Goal: Information Seeking & Learning: Learn about a topic

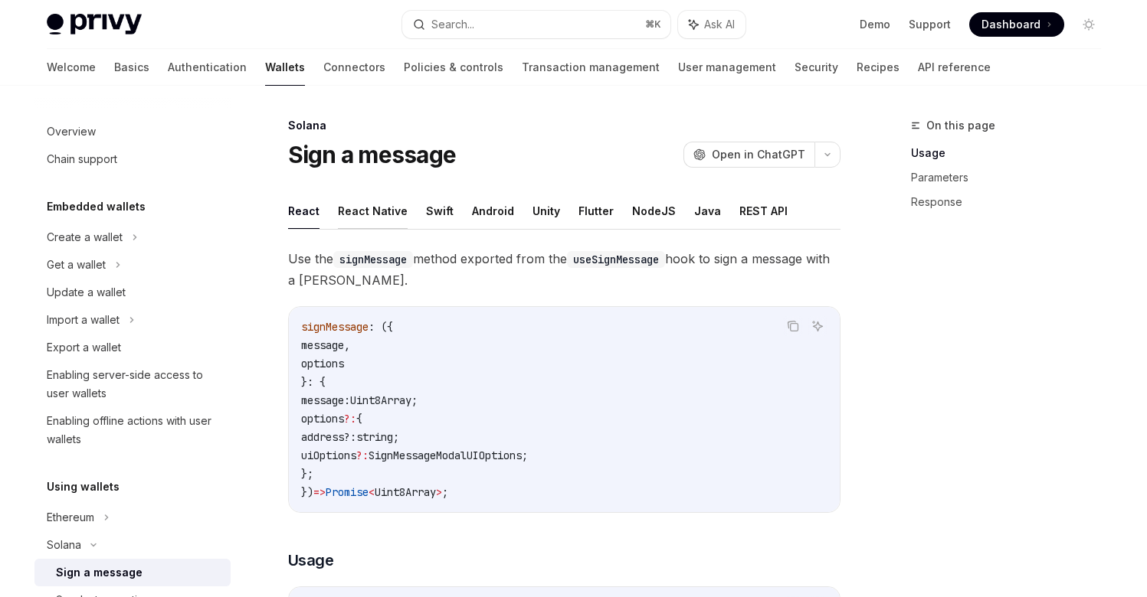
click at [373, 205] on button "React Native" at bounding box center [373, 211] width 70 height 36
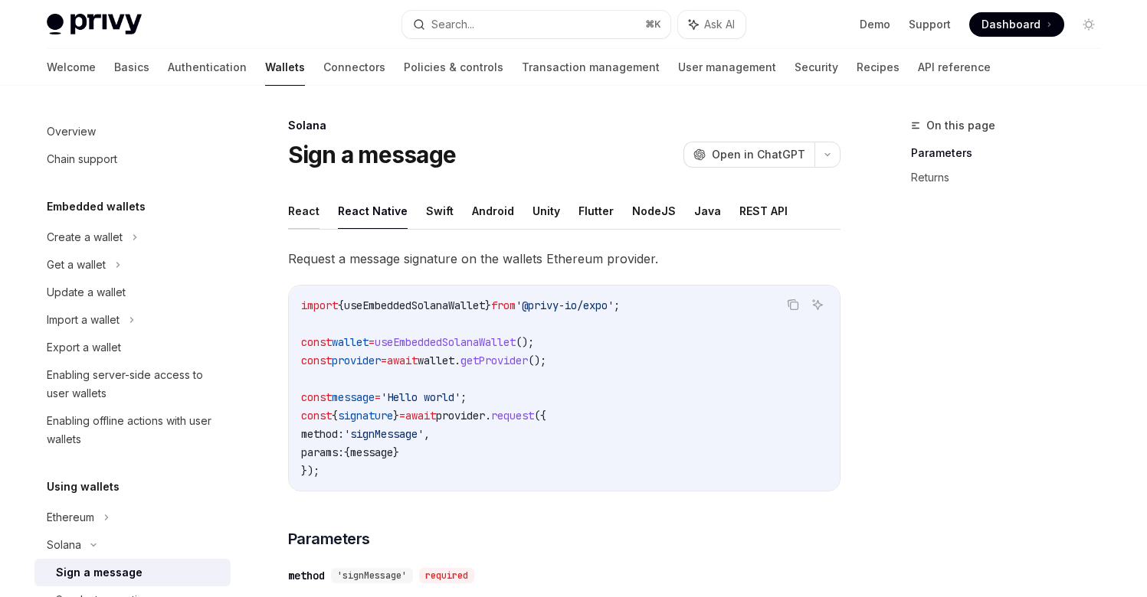
click at [305, 218] on button "React" at bounding box center [303, 211] width 31 height 36
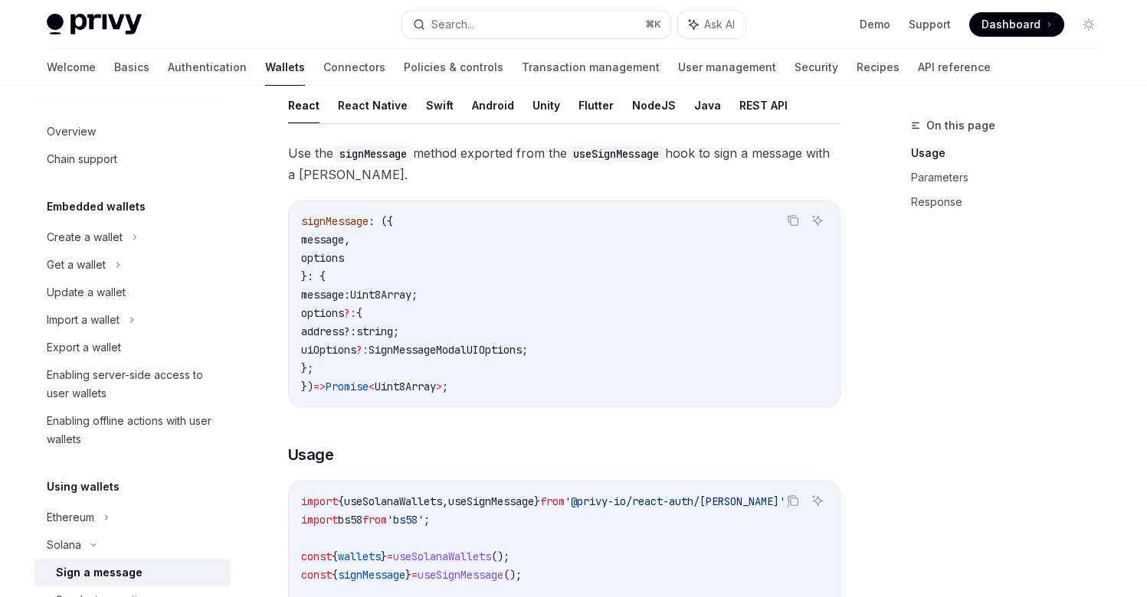
scroll to position [116, 0]
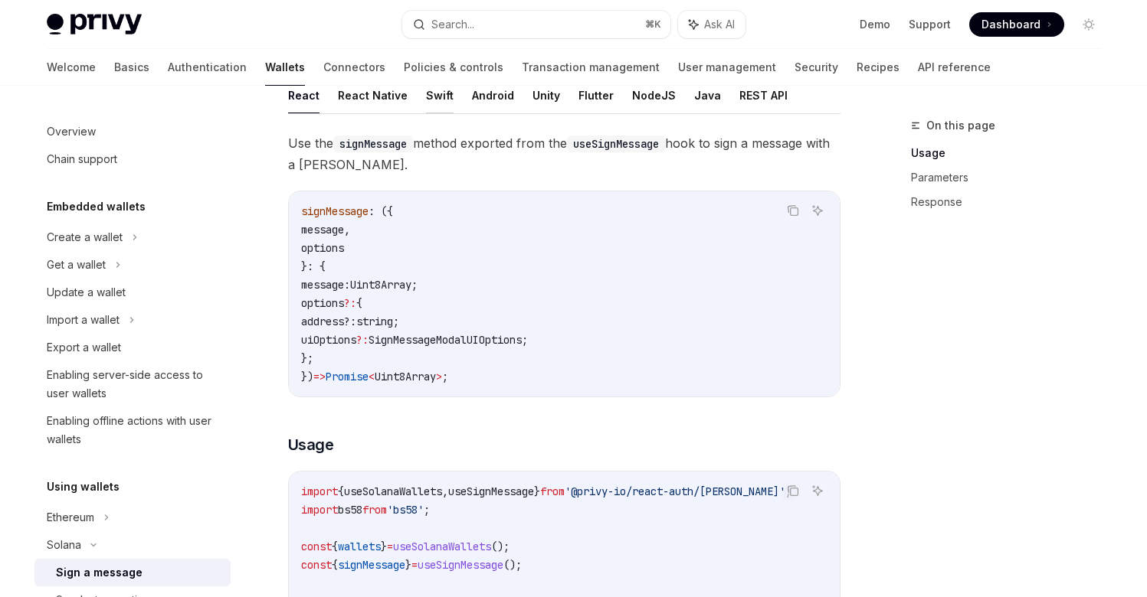
click at [440, 99] on button "Swift" at bounding box center [440, 95] width 28 height 36
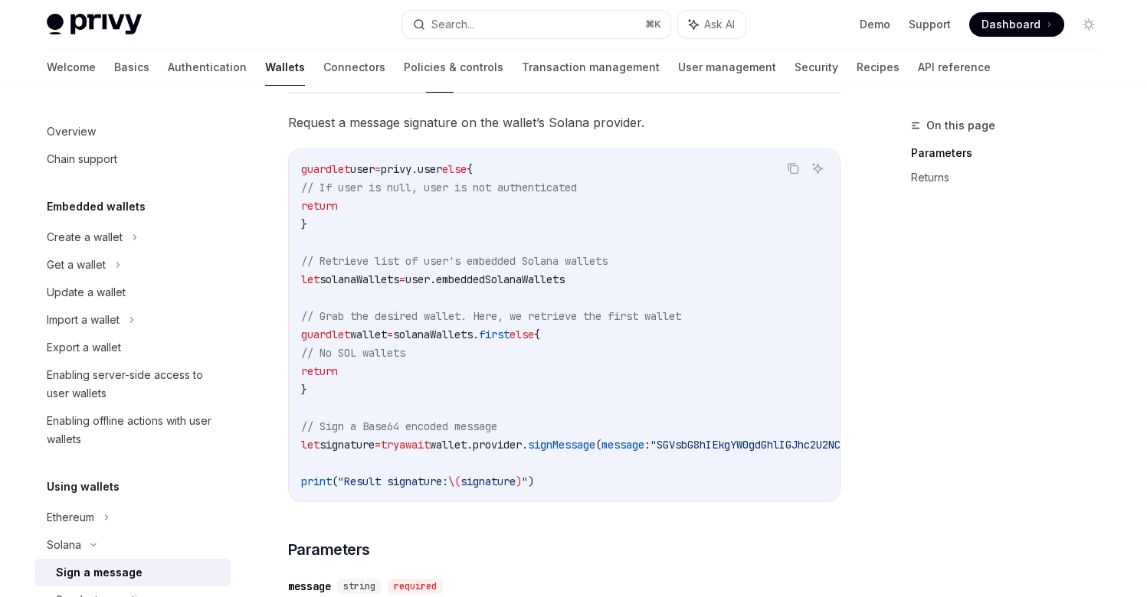
scroll to position [110, 0]
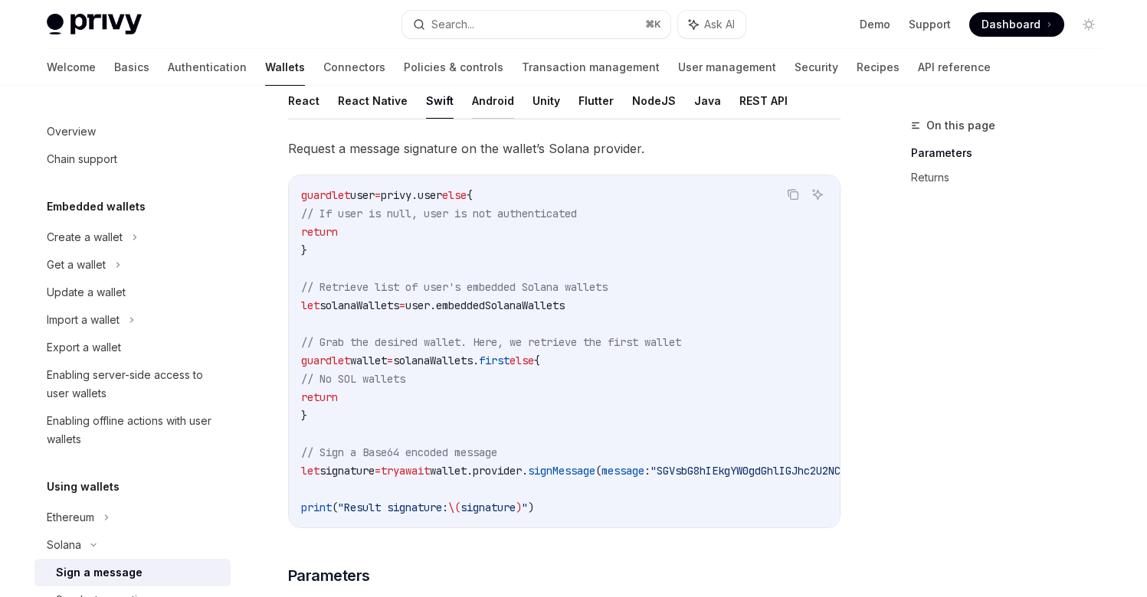
click at [492, 103] on button "Android" at bounding box center [493, 101] width 42 height 36
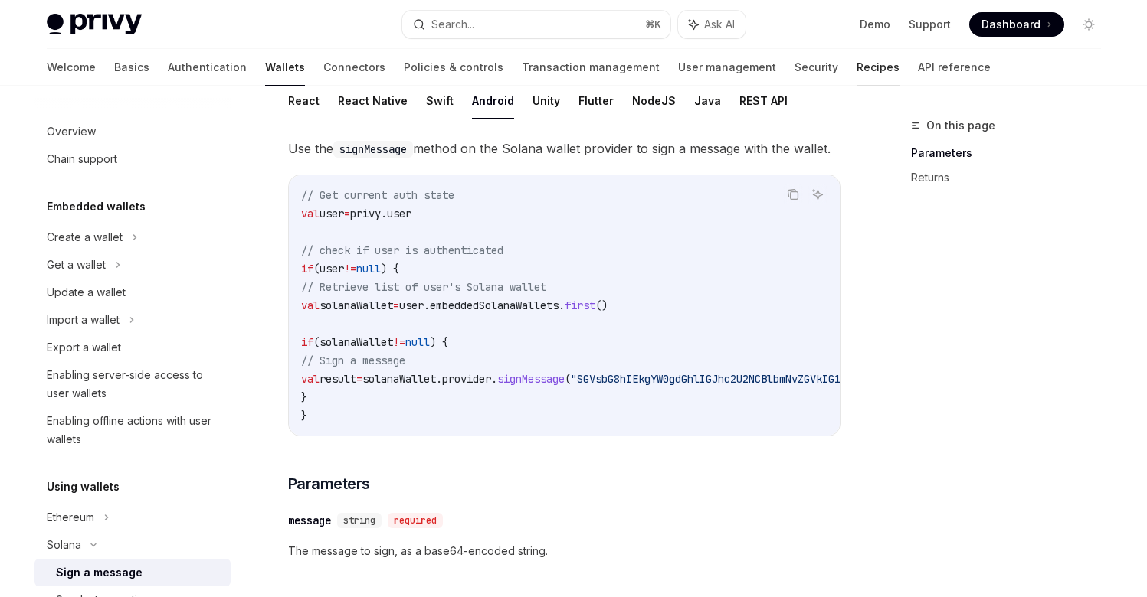
click at [856, 64] on link "Recipes" at bounding box center [877, 67] width 43 height 37
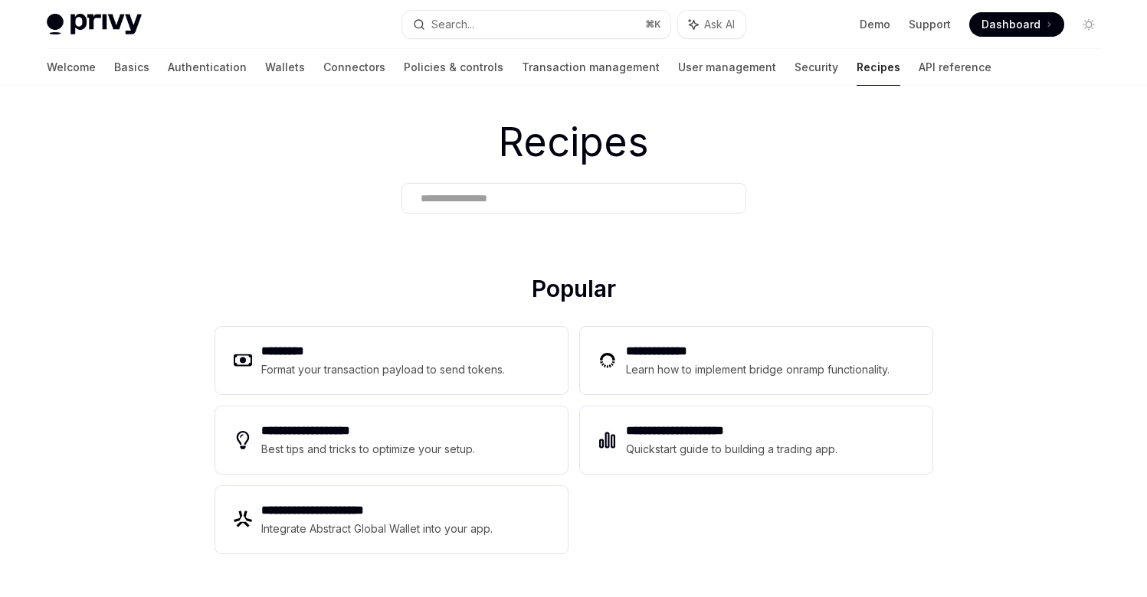
scroll to position [38, 0]
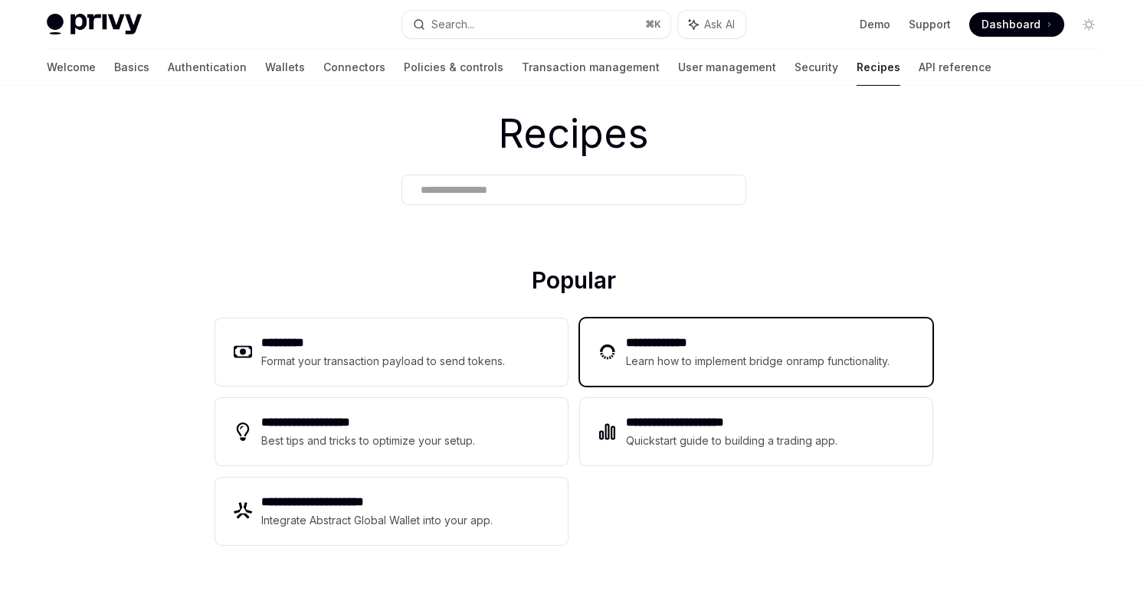
click at [685, 342] on h2 "**********" at bounding box center [760, 343] width 268 height 18
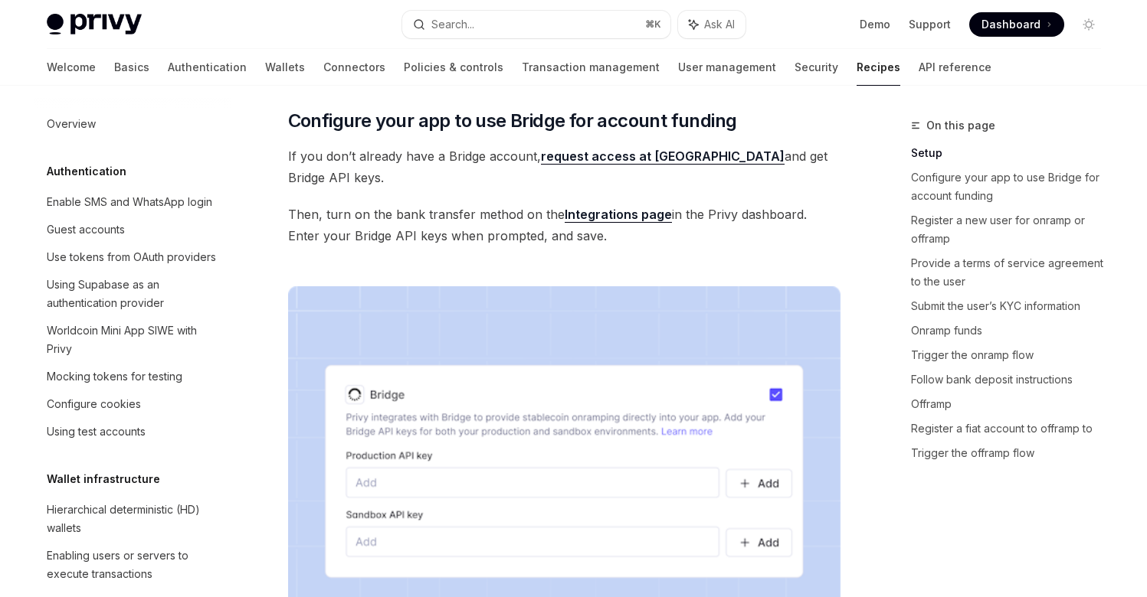
scroll to position [407, 0]
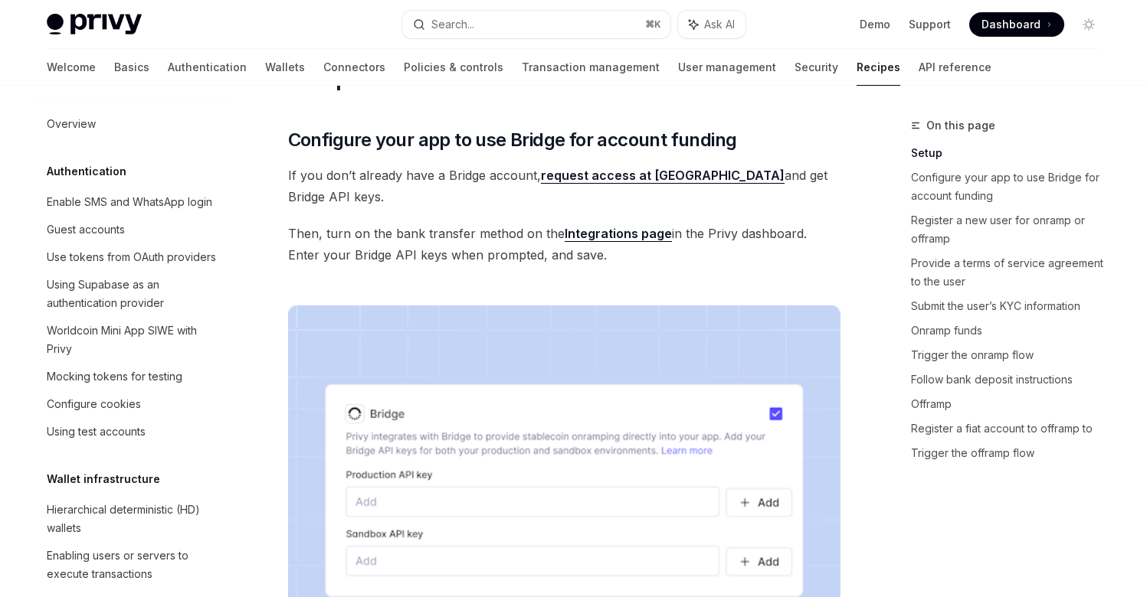
click at [588, 184] on link "request access at [GEOGRAPHIC_DATA]" at bounding box center [663, 176] width 244 height 16
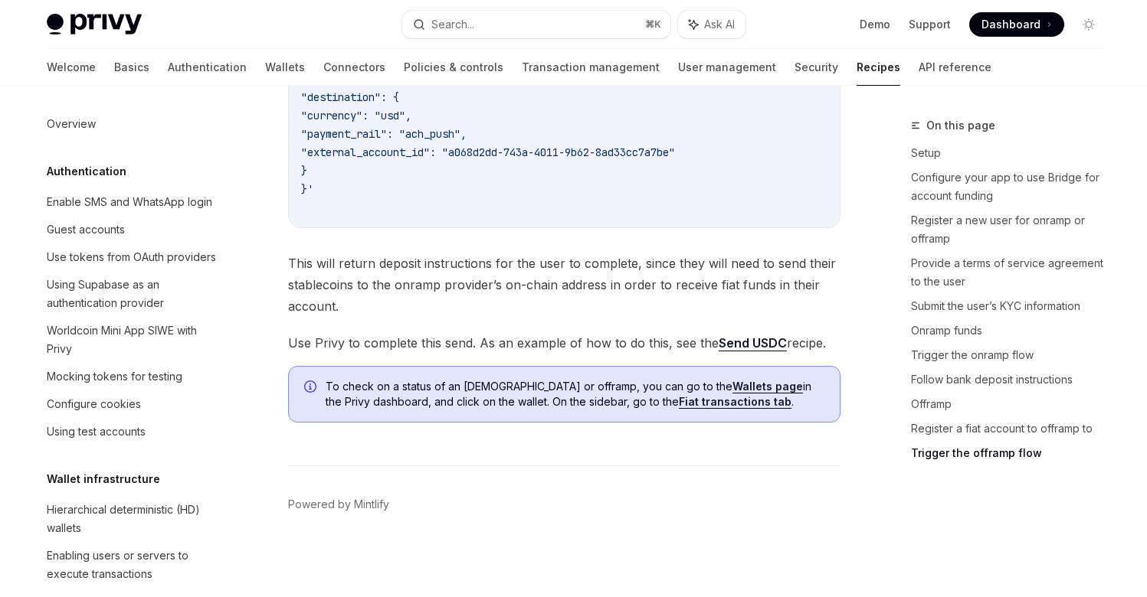
scroll to position [5363, 0]
click at [163, 375] on div "Mocking tokens for testing" at bounding box center [115, 377] width 136 height 18
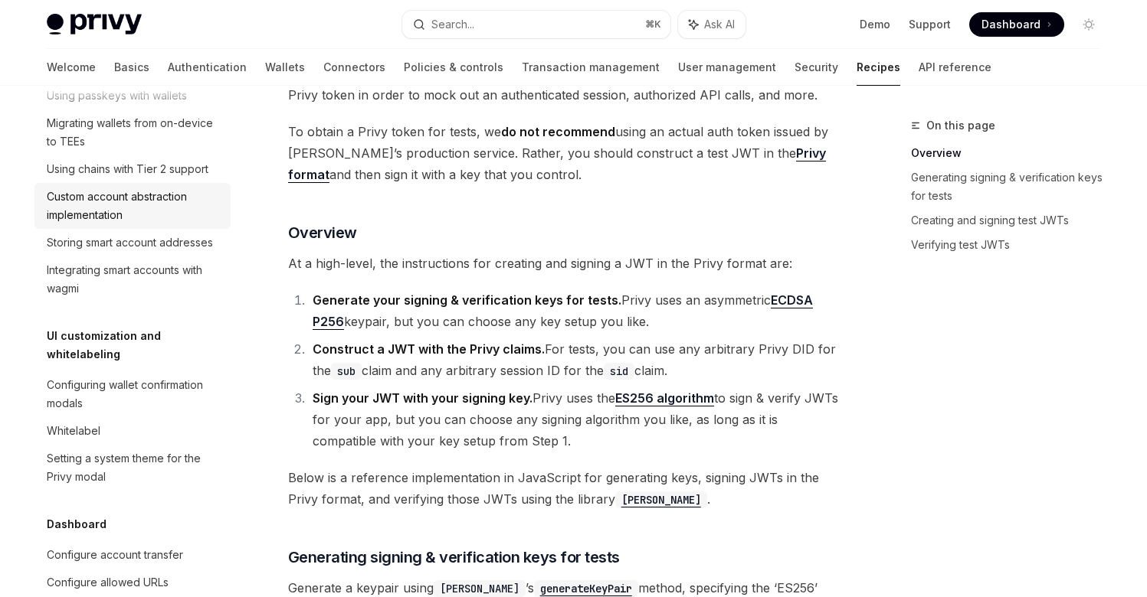
scroll to position [536, 0]
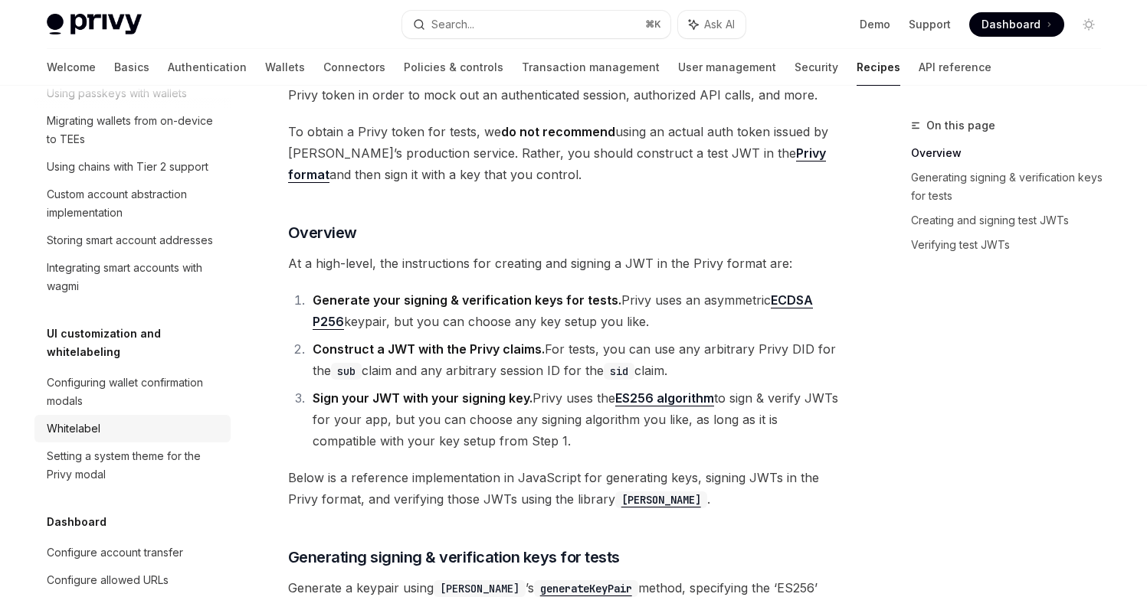
click at [90, 420] on div "Whitelabel" at bounding box center [74, 429] width 54 height 18
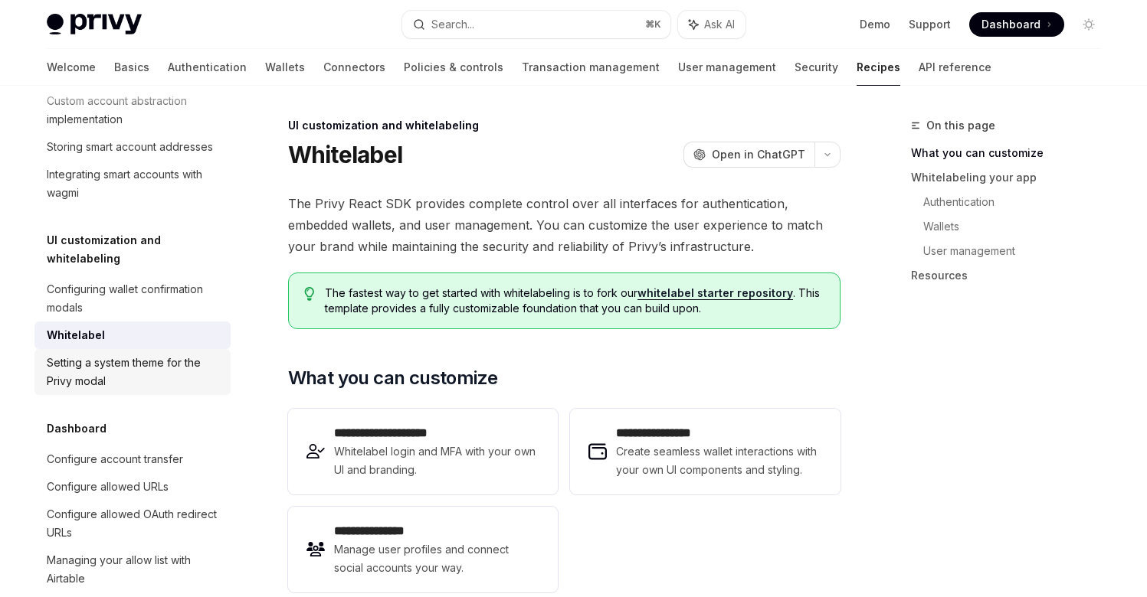
scroll to position [637, 0]
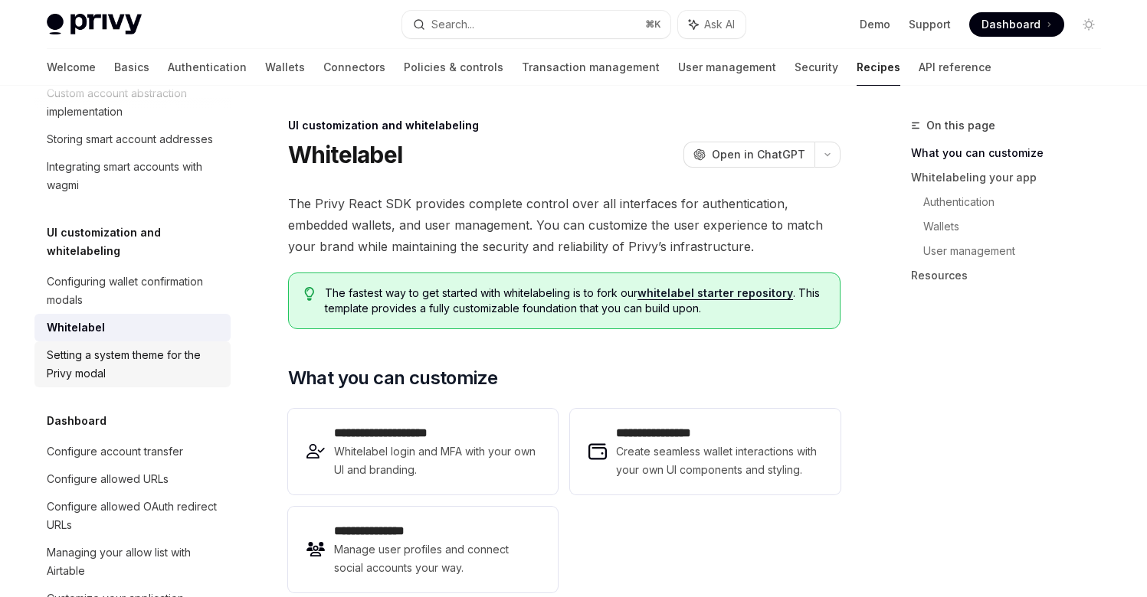
click at [130, 348] on div "Setting a system theme for the Privy modal" at bounding box center [134, 364] width 175 height 37
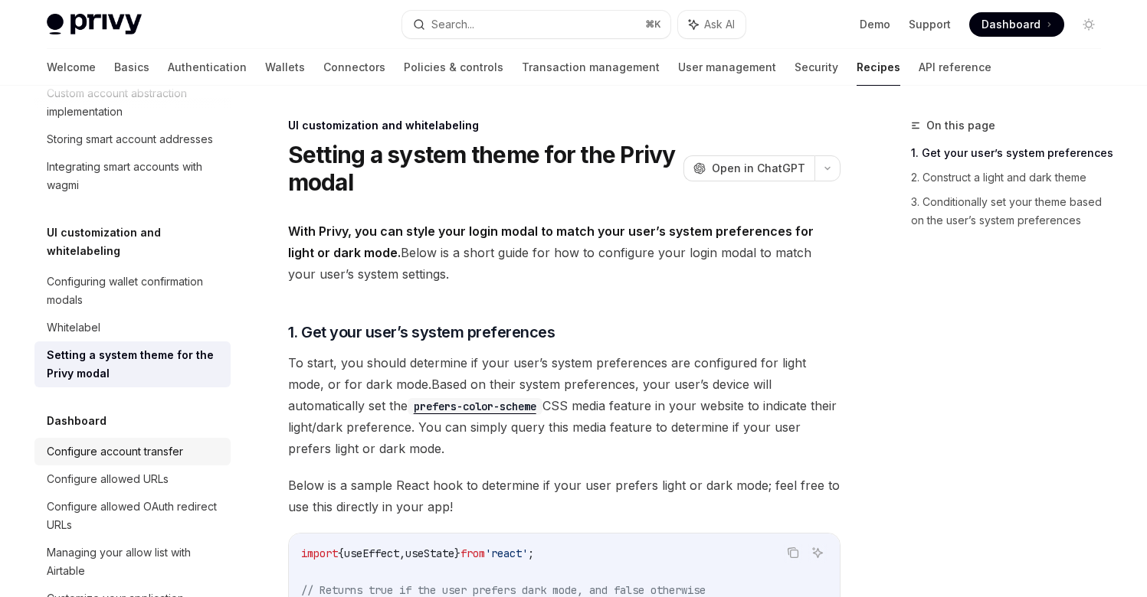
click at [110, 443] on div "Configure account transfer" at bounding box center [115, 452] width 136 height 18
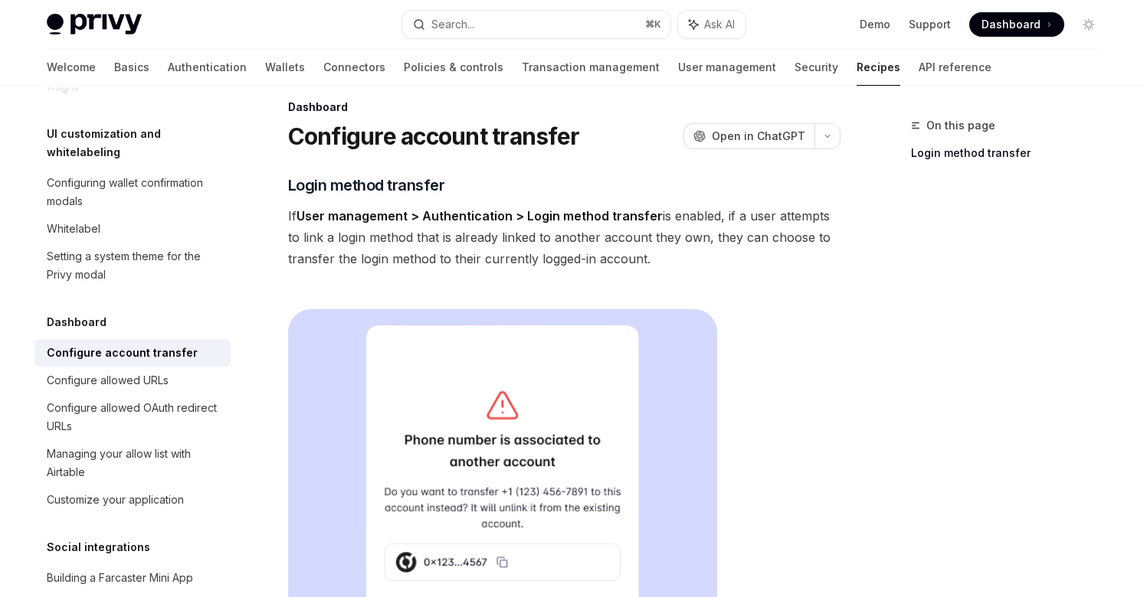
scroll to position [43, 0]
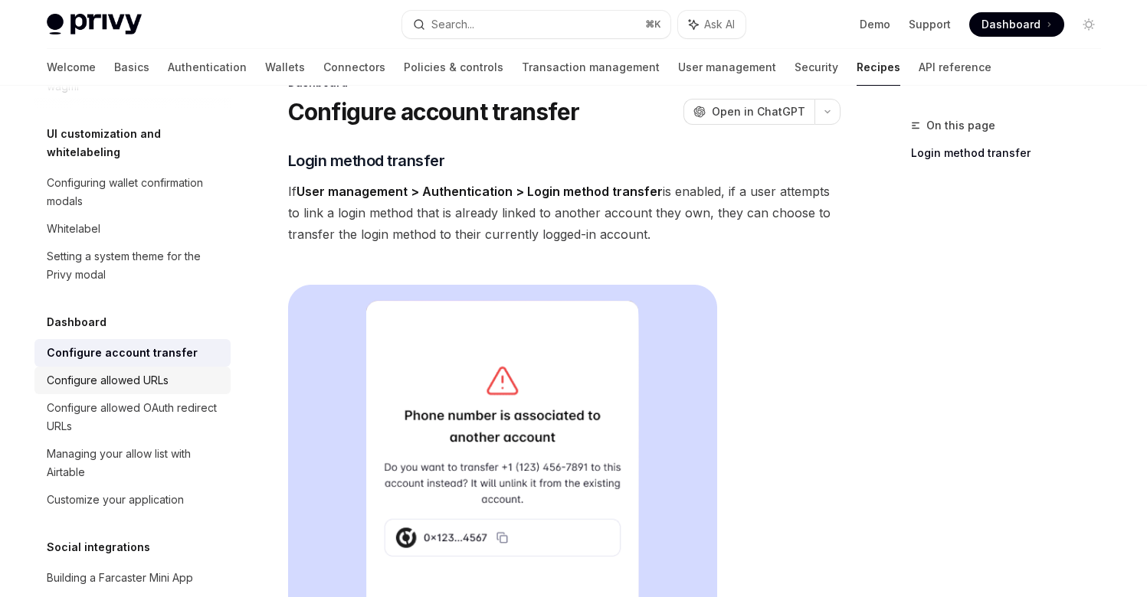
click at [165, 371] on div "Configure allowed URLs" at bounding box center [108, 380] width 122 height 18
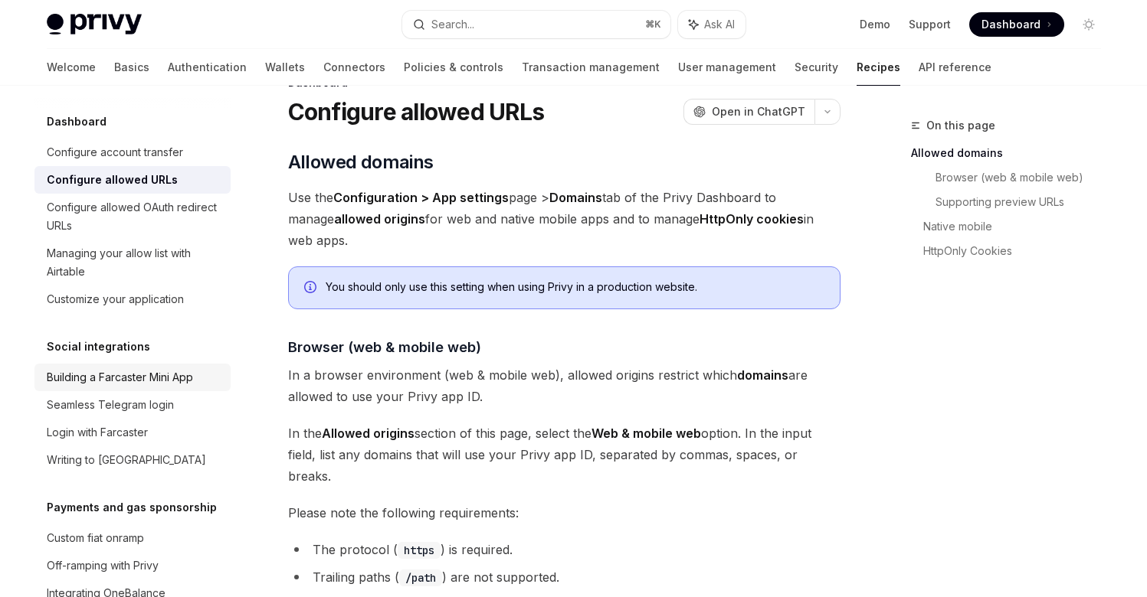
scroll to position [946, 0]
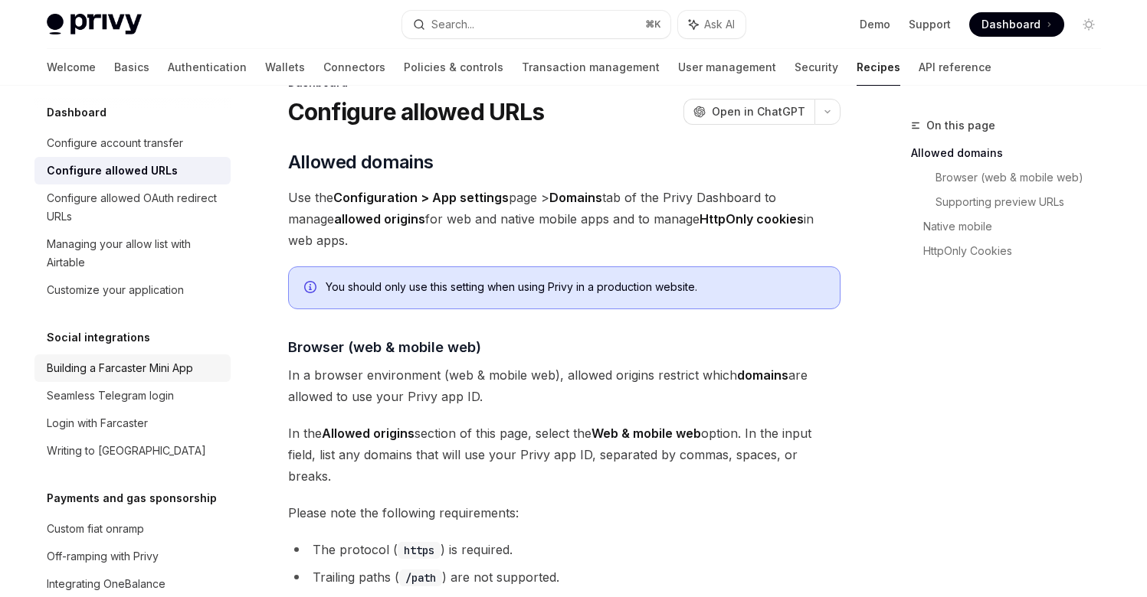
click at [166, 359] on div "Building a Farcaster Mini App" at bounding box center [120, 368] width 146 height 18
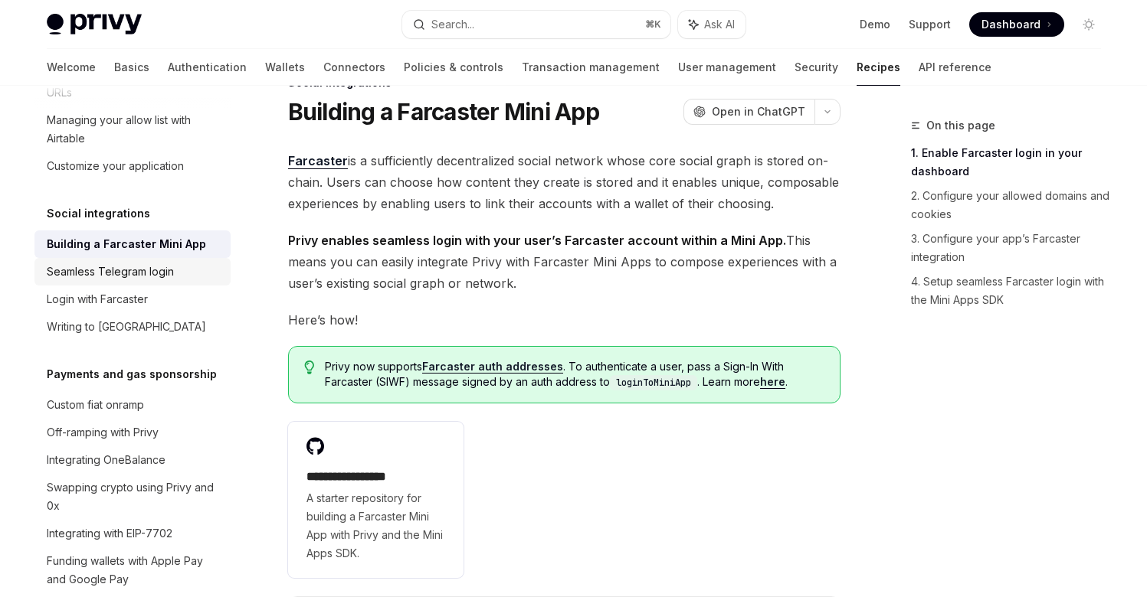
scroll to position [1071, 0]
click at [142, 395] on div "Custom fiat onramp" at bounding box center [95, 404] width 97 height 18
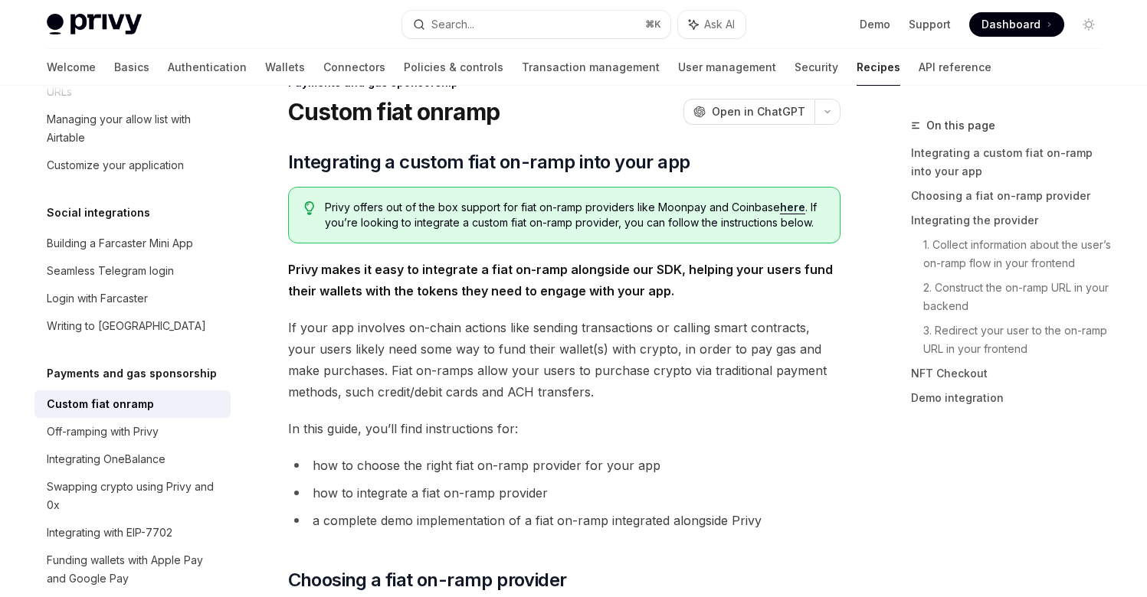
type textarea "*"
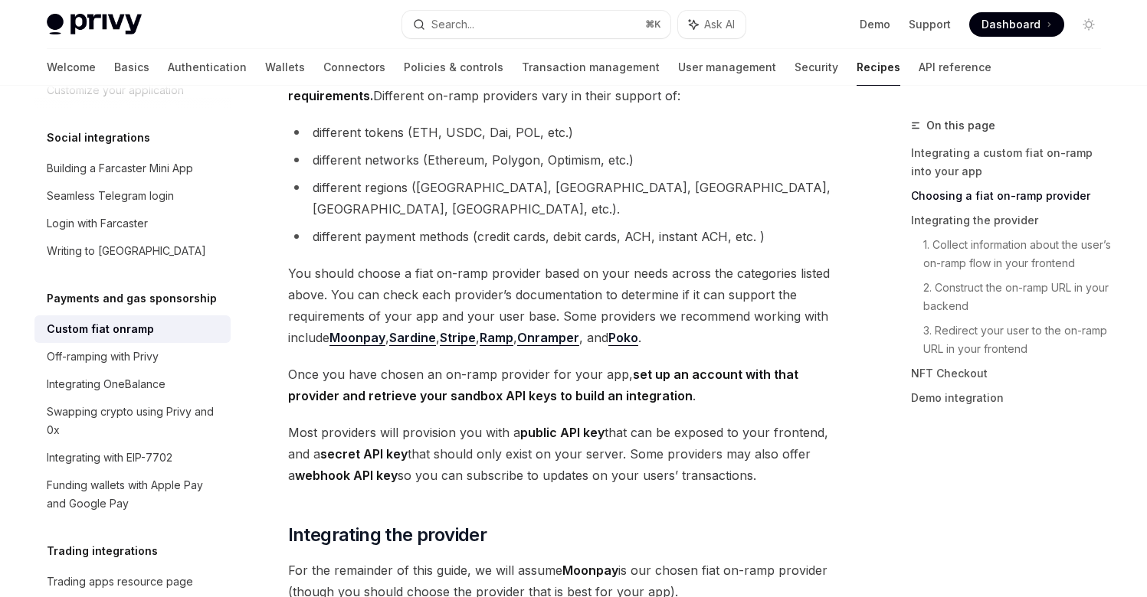
scroll to position [587, 0]
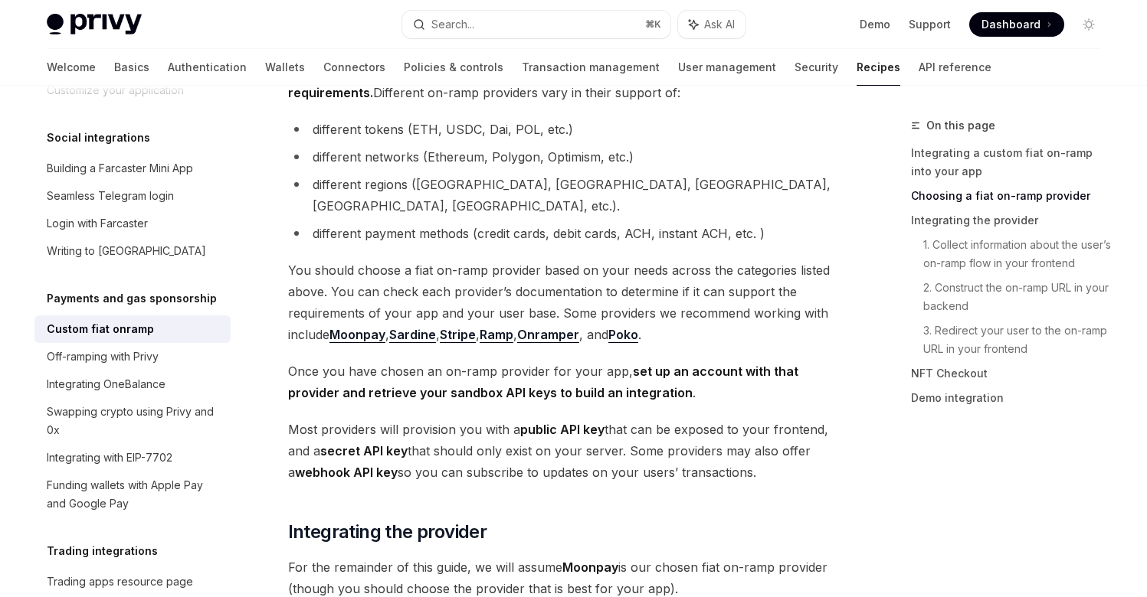
click at [419, 327] on link "Sardine" at bounding box center [412, 335] width 47 height 16
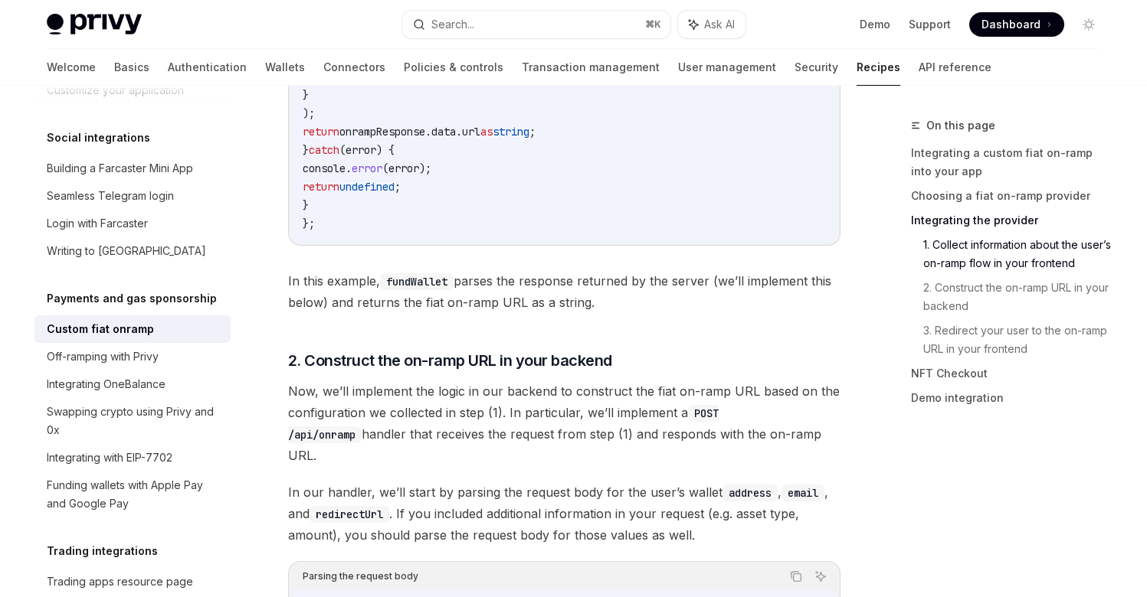
scroll to position [2916, 0]
